Goal: Task Accomplishment & Management: Manage account settings

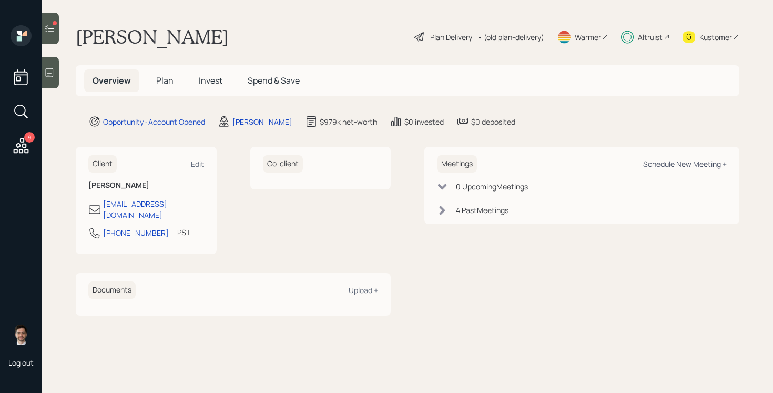
click at [673, 166] on div "Schedule New Meeting +" at bounding box center [685, 164] width 84 height 10
select select "ef6b64e1-8f62-4a74-b865-a7df4b35b836"
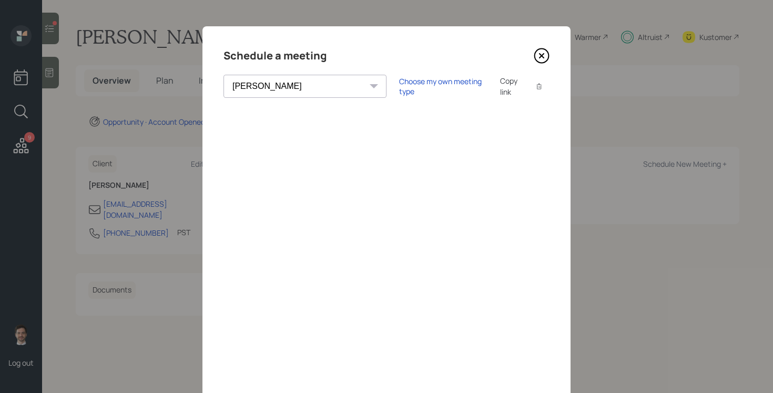
click at [543, 59] on icon at bounding box center [542, 56] width 16 height 16
